Goal: Task Accomplishment & Management: Complete application form

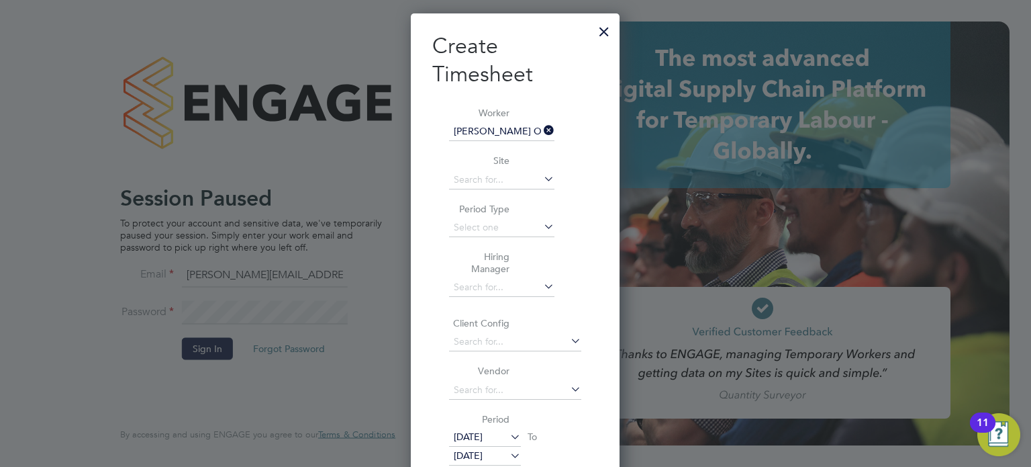
scroll to position [1049, 209]
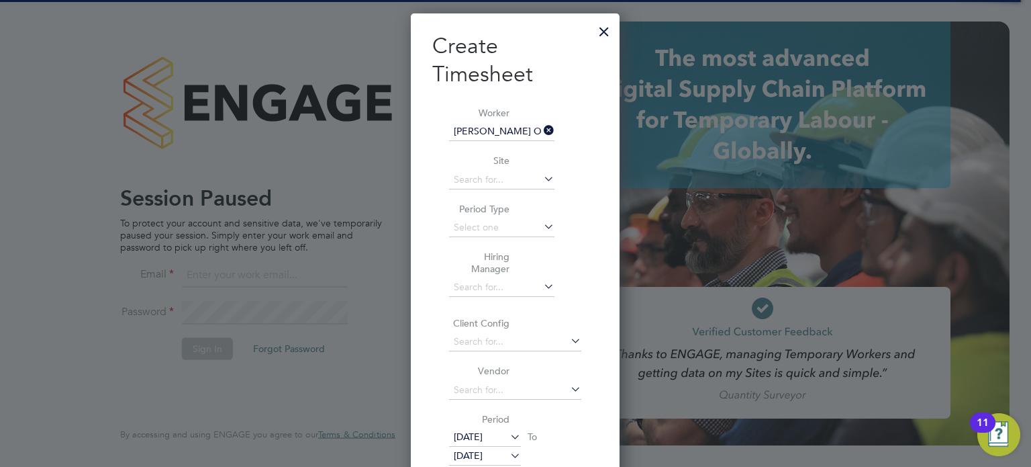
scroll to position [1049, 209]
type input "oliver.hunka@randstadcpe.com"
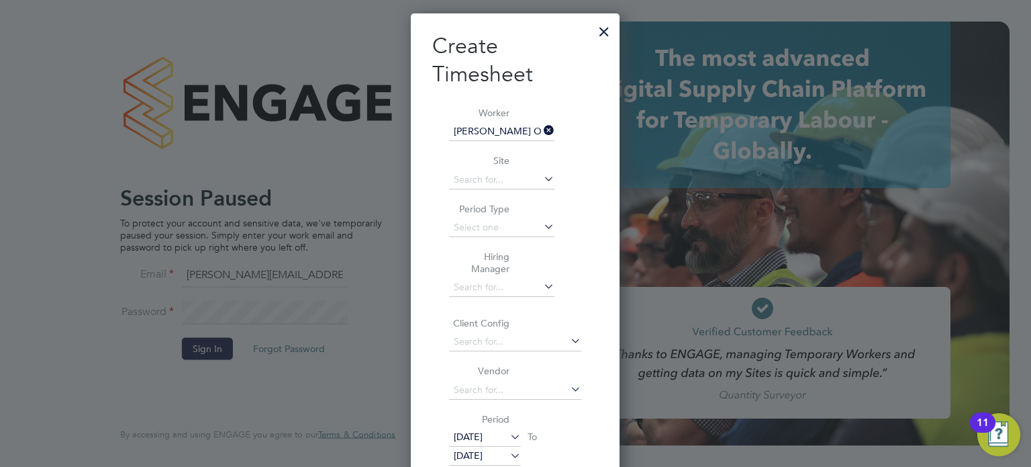
click at [541, 128] on icon at bounding box center [541, 130] width 0 height 19
click at [487, 137] on input at bounding box center [501, 131] width 105 height 19
type input "[PERSON_NAME]"
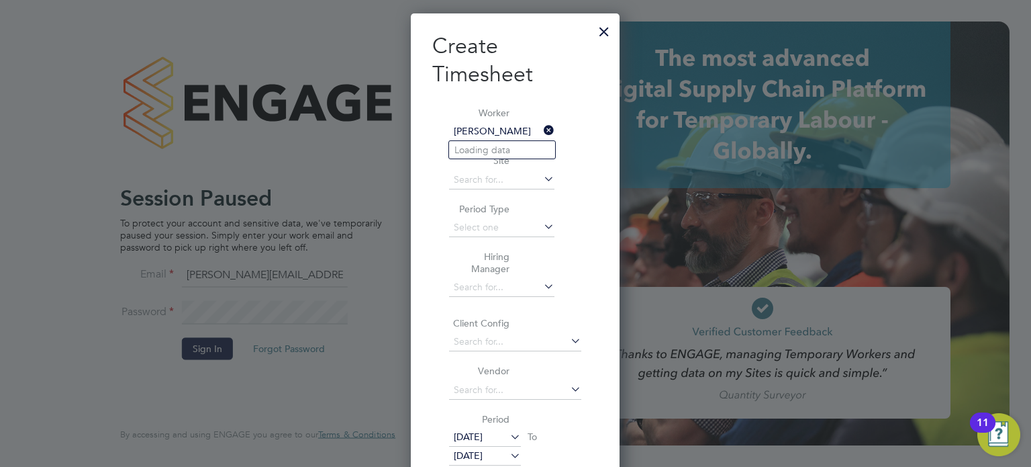
click at [601, 32] on div at bounding box center [604, 28] width 24 height 24
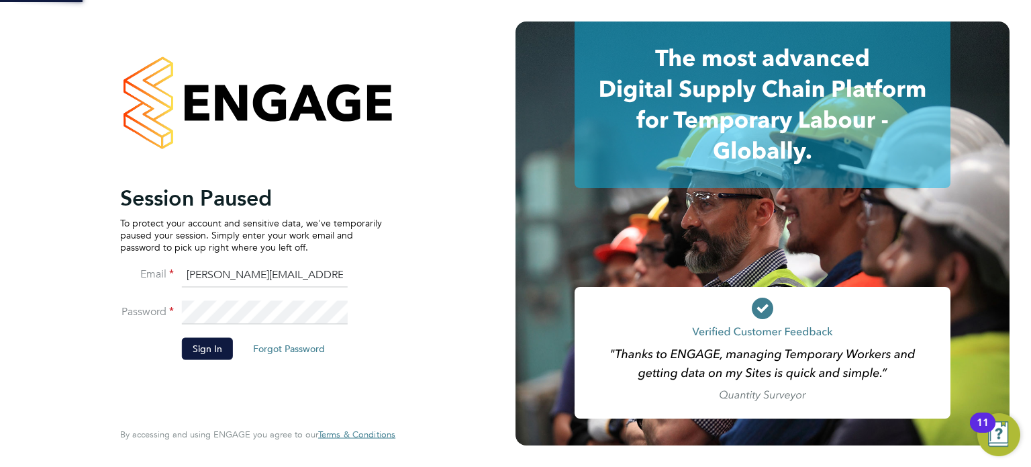
scroll to position [0, 0]
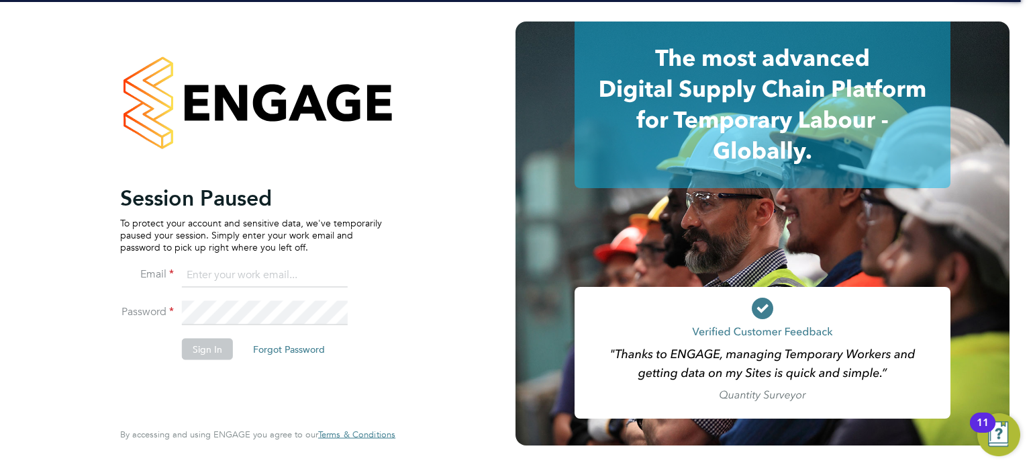
type input "oliver.hunka@randstadcpe.com"
click at [215, 347] on button "Sign In" at bounding box center [207, 348] width 51 height 21
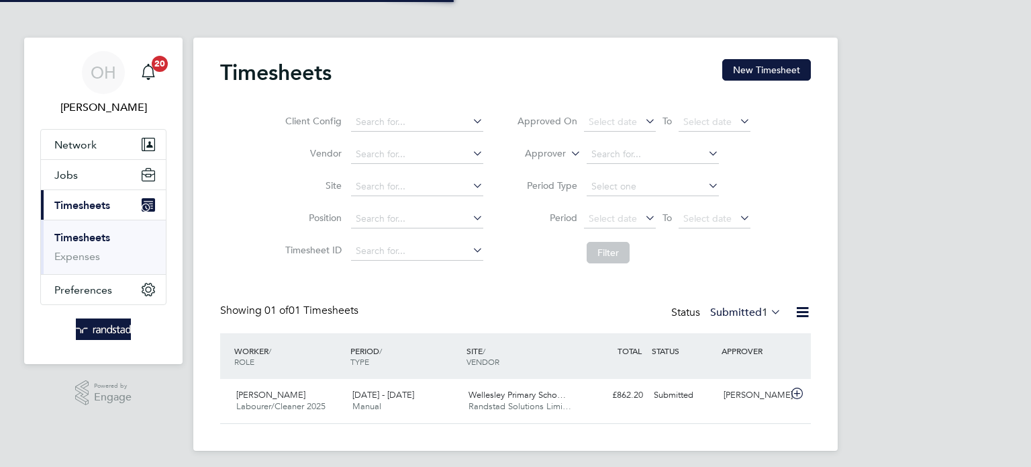
scroll to position [34, 117]
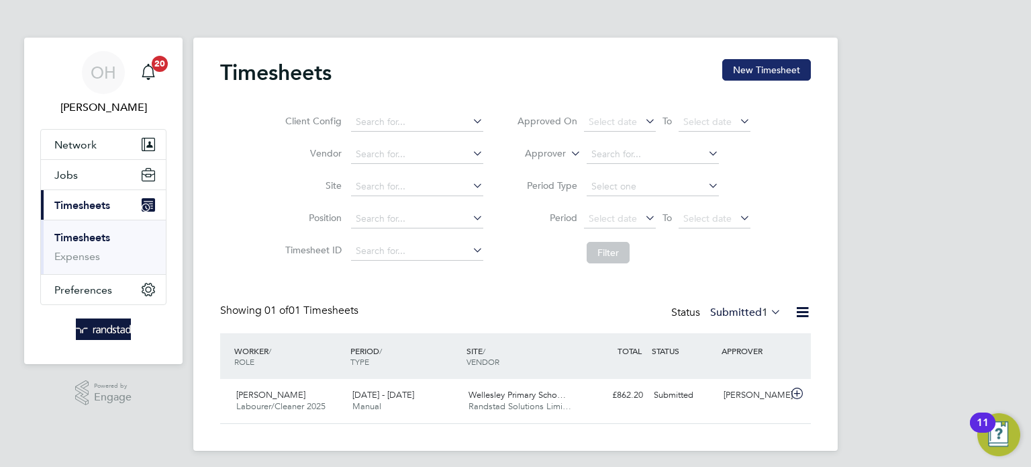
click at [765, 68] on button "New Timesheet" at bounding box center [766, 69] width 89 height 21
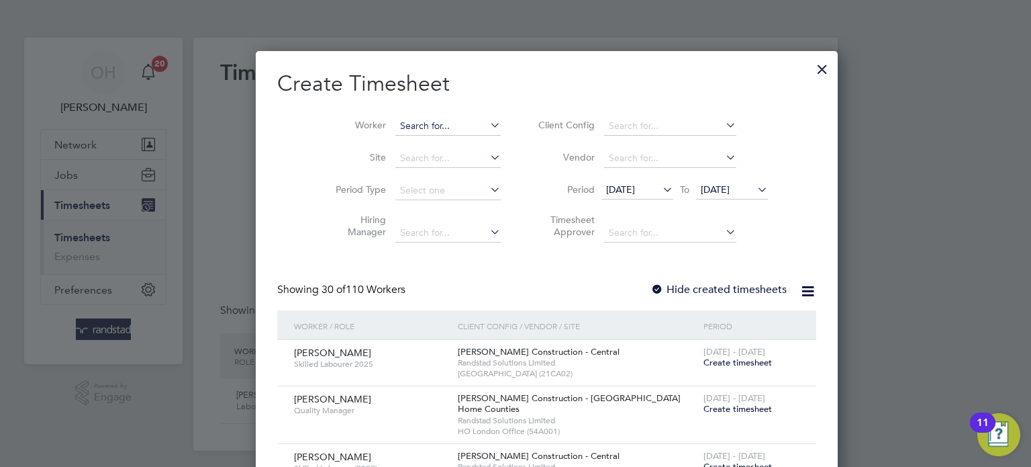
scroll to position [2598, 520]
click at [424, 128] on input at bounding box center [447, 126] width 105 height 19
click at [450, 148] on b "Lo" at bounding box center [455, 143] width 11 height 11
type input "[PERSON_NAME]"
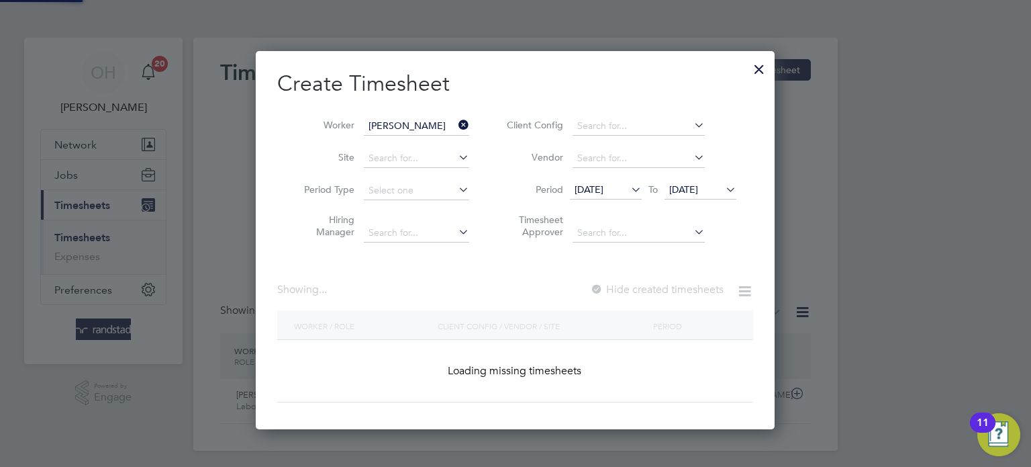
scroll to position [378, 520]
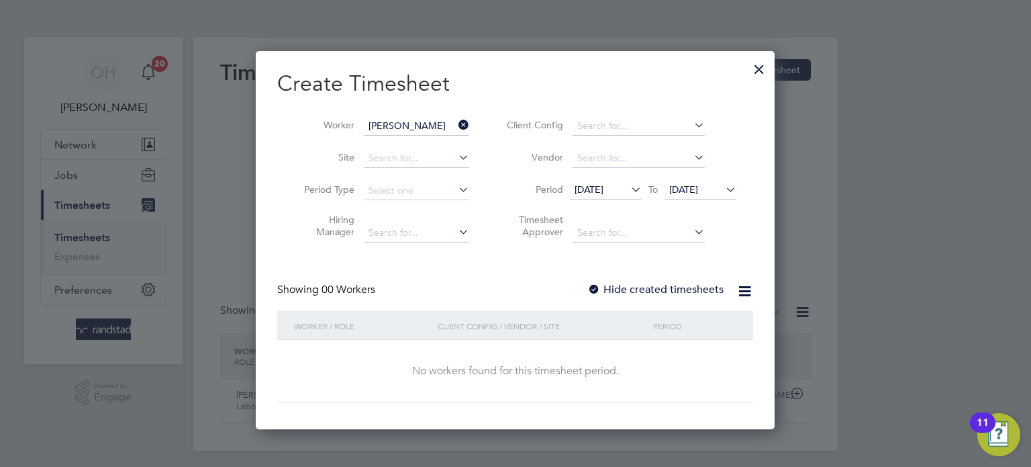
click at [630, 287] on label "Hide created timesheets" at bounding box center [655, 289] width 136 height 13
click at [723, 187] on icon at bounding box center [723, 189] width 0 height 19
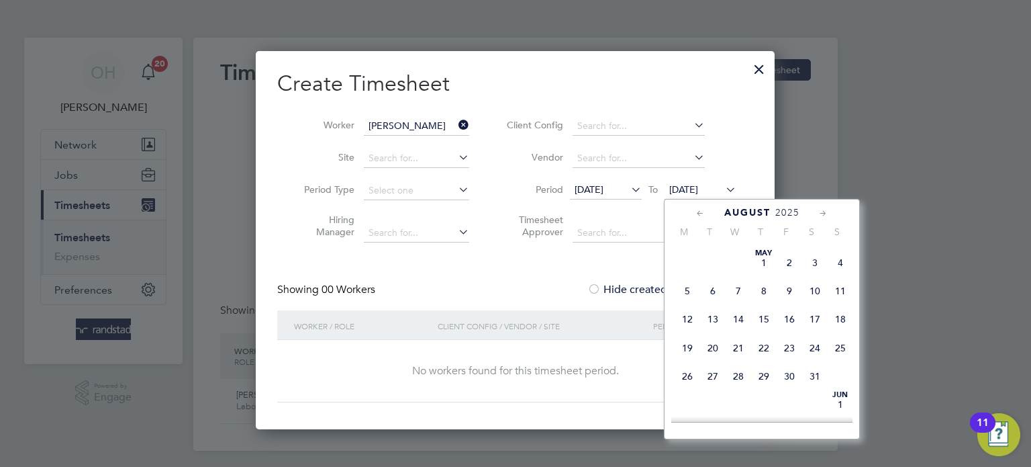
scroll to position [506, 0]
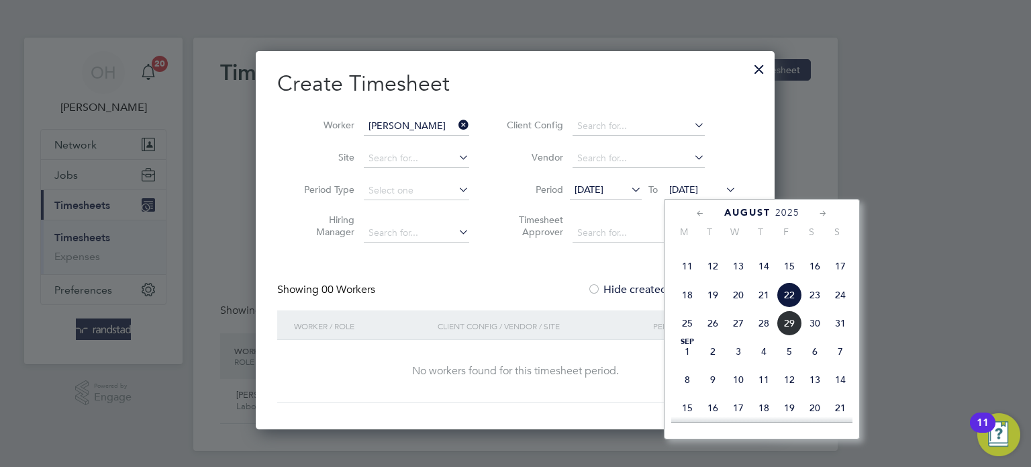
click at [843, 336] on span "31" at bounding box center [841, 323] width 26 height 26
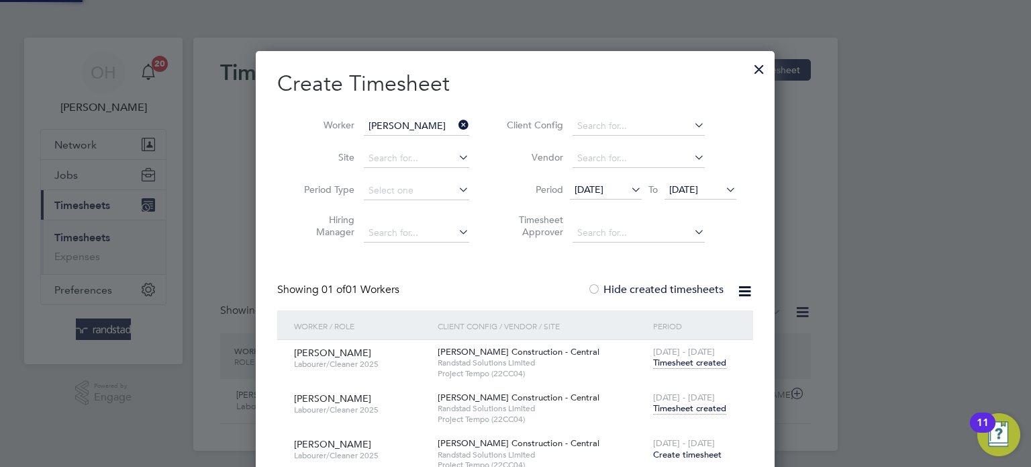
scroll to position [499, 520]
click at [681, 412] on span "Timesheet created" at bounding box center [689, 408] width 73 height 12
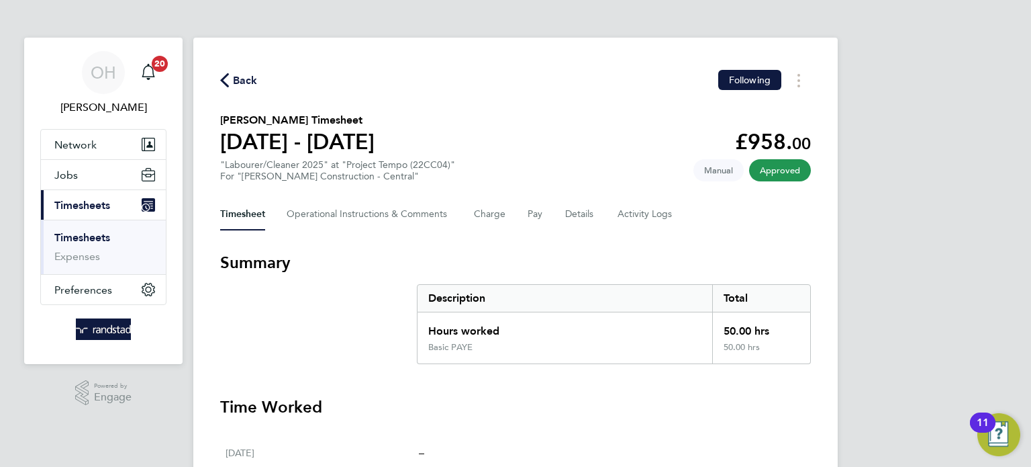
click at [241, 85] on span "Back" at bounding box center [245, 80] width 25 height 16
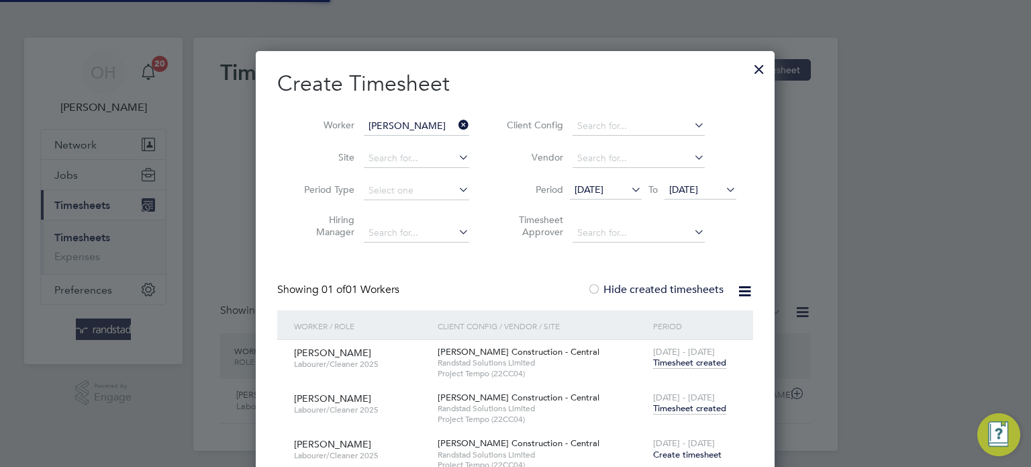
scroll to position [34, 117]
